Goal: Task Accomplishment & Management: Use online tool/utility

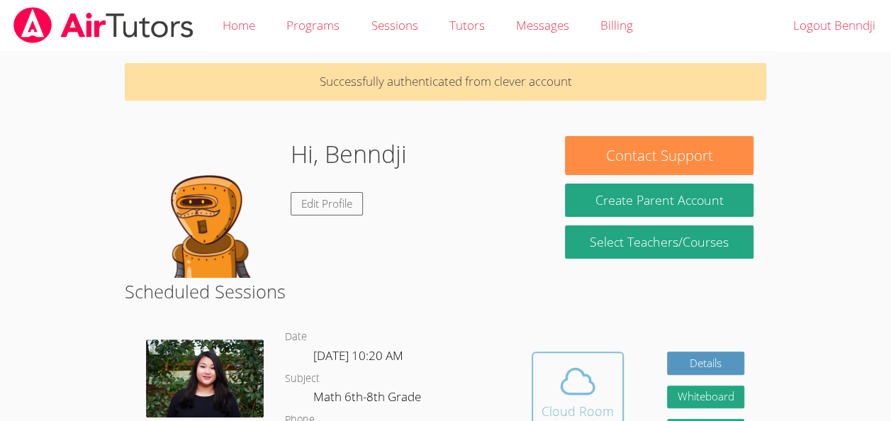
click at [566, 377] on icon at bounding box center [578, 381] width 33 height 25
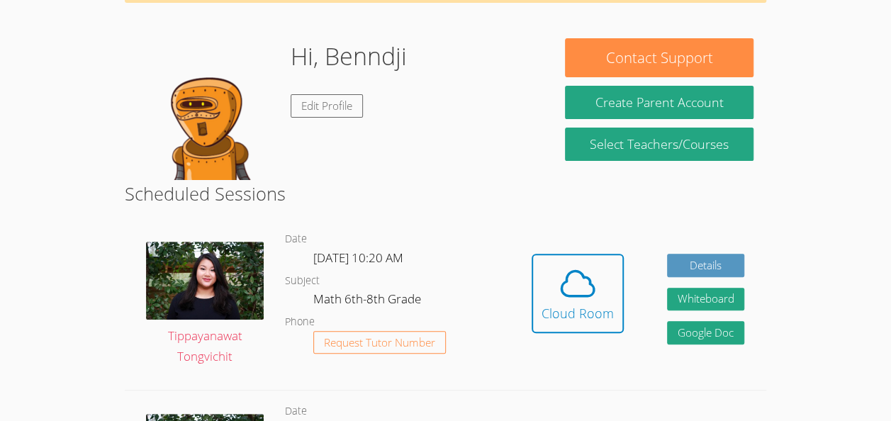
scroll to position [112, 0]
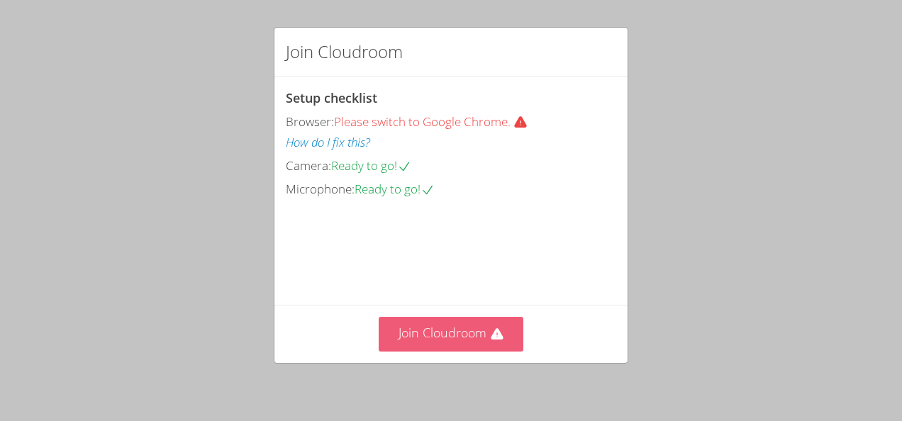
click at [462, 339] on button "Join Cloudroom" at bounding box center [451, 334] width 145 height 35
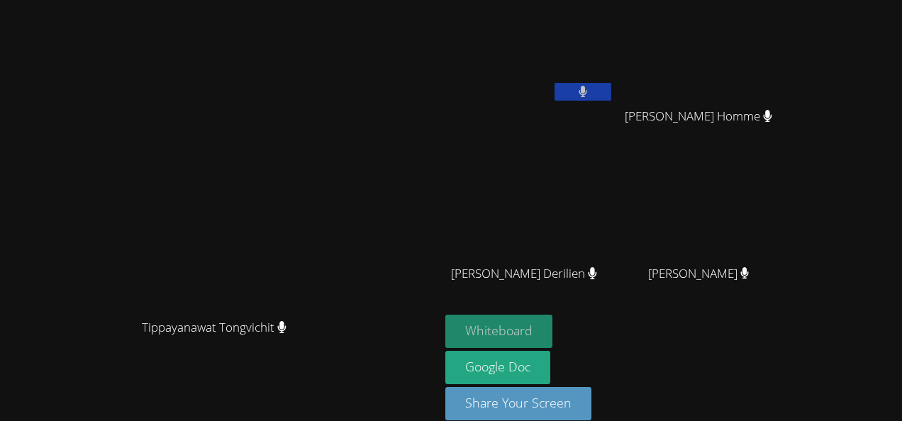
click at [552, 323] on button "Whiteboard" at bounding box center [498, 331] width 107 height 33
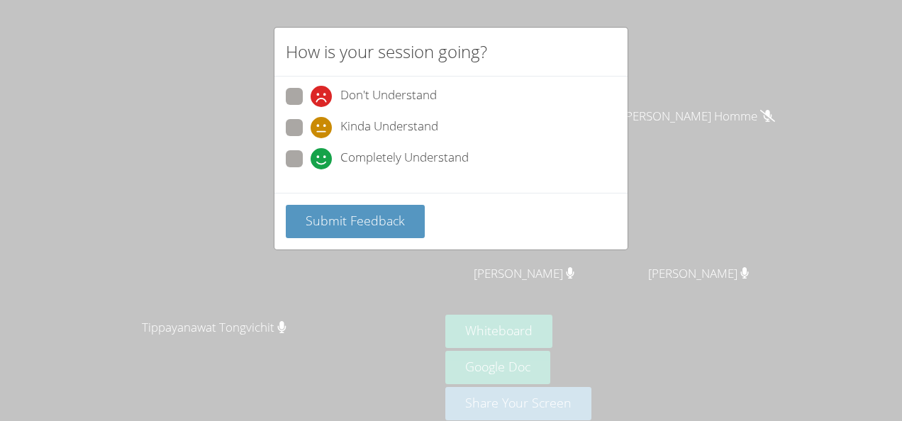
click at [311, 148] on icon at bounding box center [321, 158] width 21 height 21
click at [311, 150] on input "Completely Understand" at bounding box center [317, 156] width 12 height 12
radio input "true"
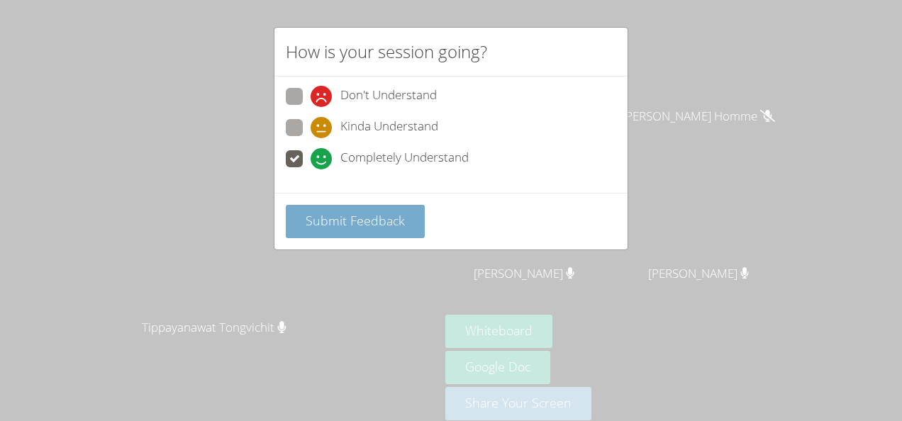
click at [308, 206] on button "Submit Feedback" at bounding box center [355, 221] width 139 height 33
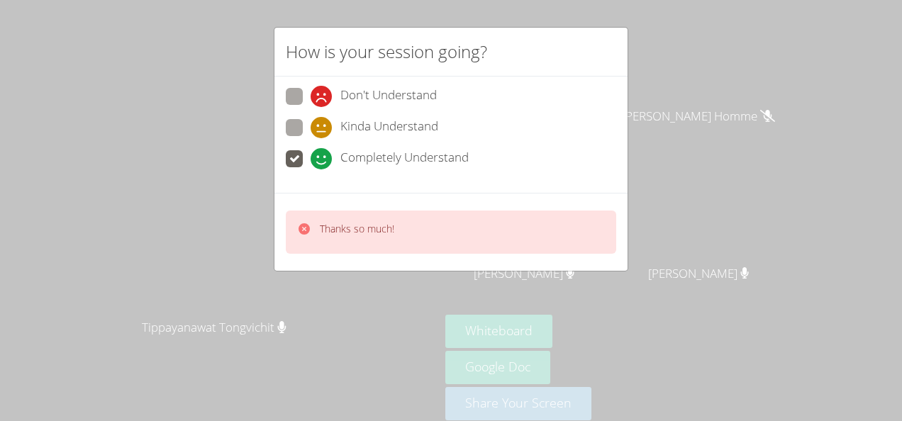
click at [487, 16] on div "How is your session going? Don't Understand Kinda Understand Completely Underst…" at bounding box center [451, 210] width 902 height 421
click at [245, 82] on div "How is your session going? Don't Understand Kinda Understand Completely Underst…" at bounding box center [451, 210] width 902 height 421
